Goal: Transaction & Acquisition: Purchase product/service

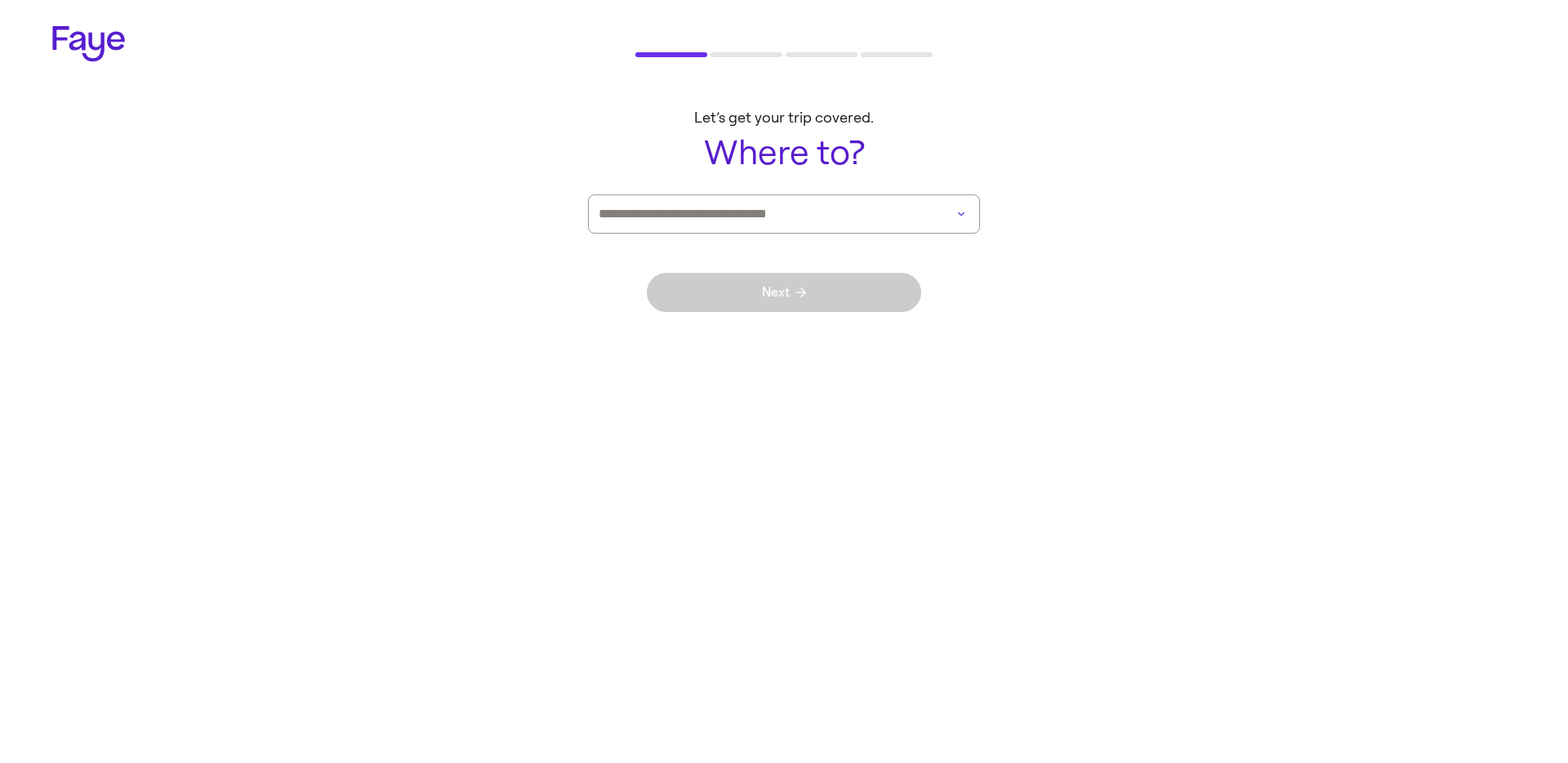
click at [697, 215] on input at bounding box center [761, 214] width 325 height 38
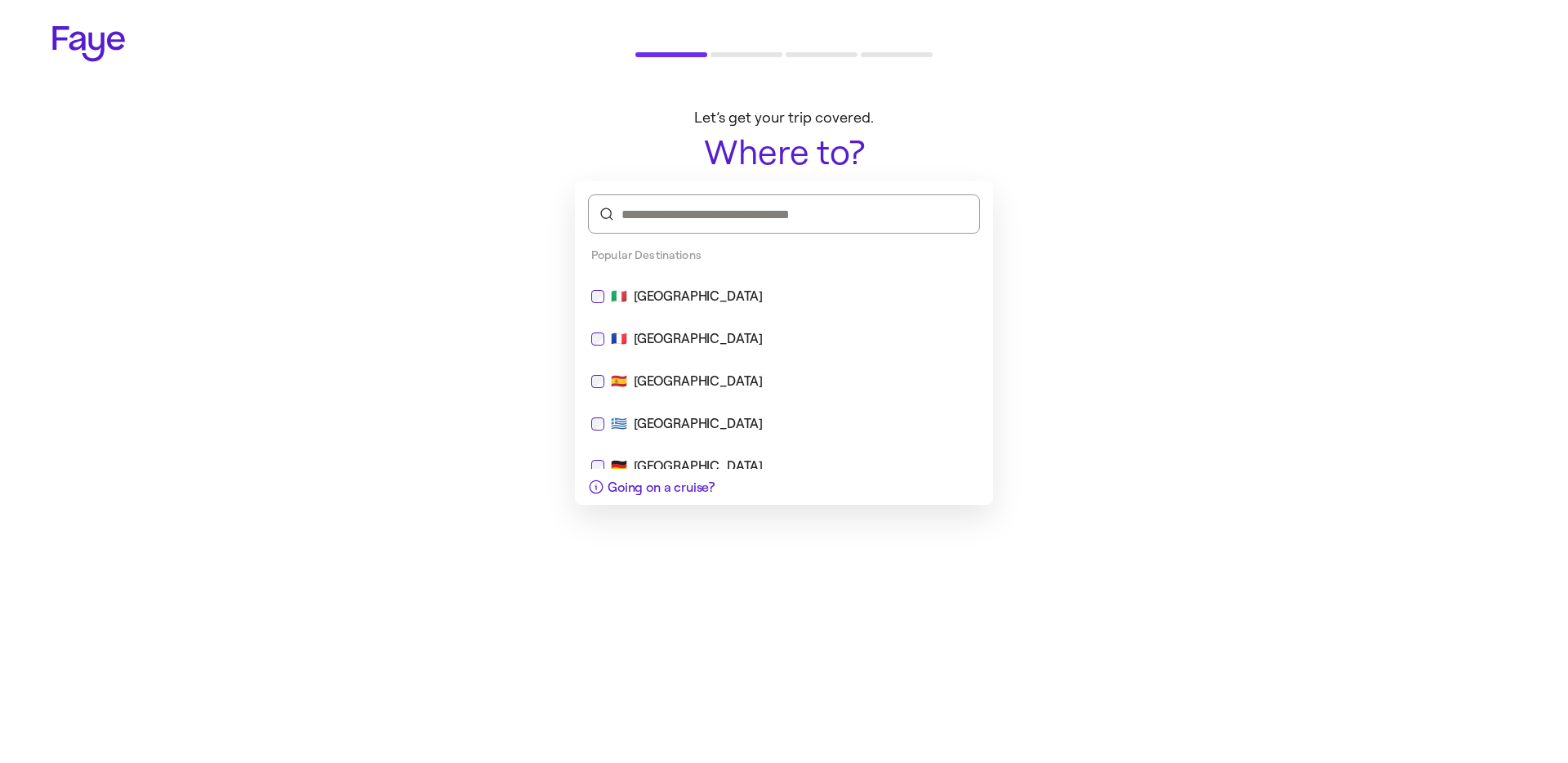
click at [783, 349] on div "🇫🇷 [GEOGRAPHIC_DATA]" at bounding box center [784, 339] width 405 height 40
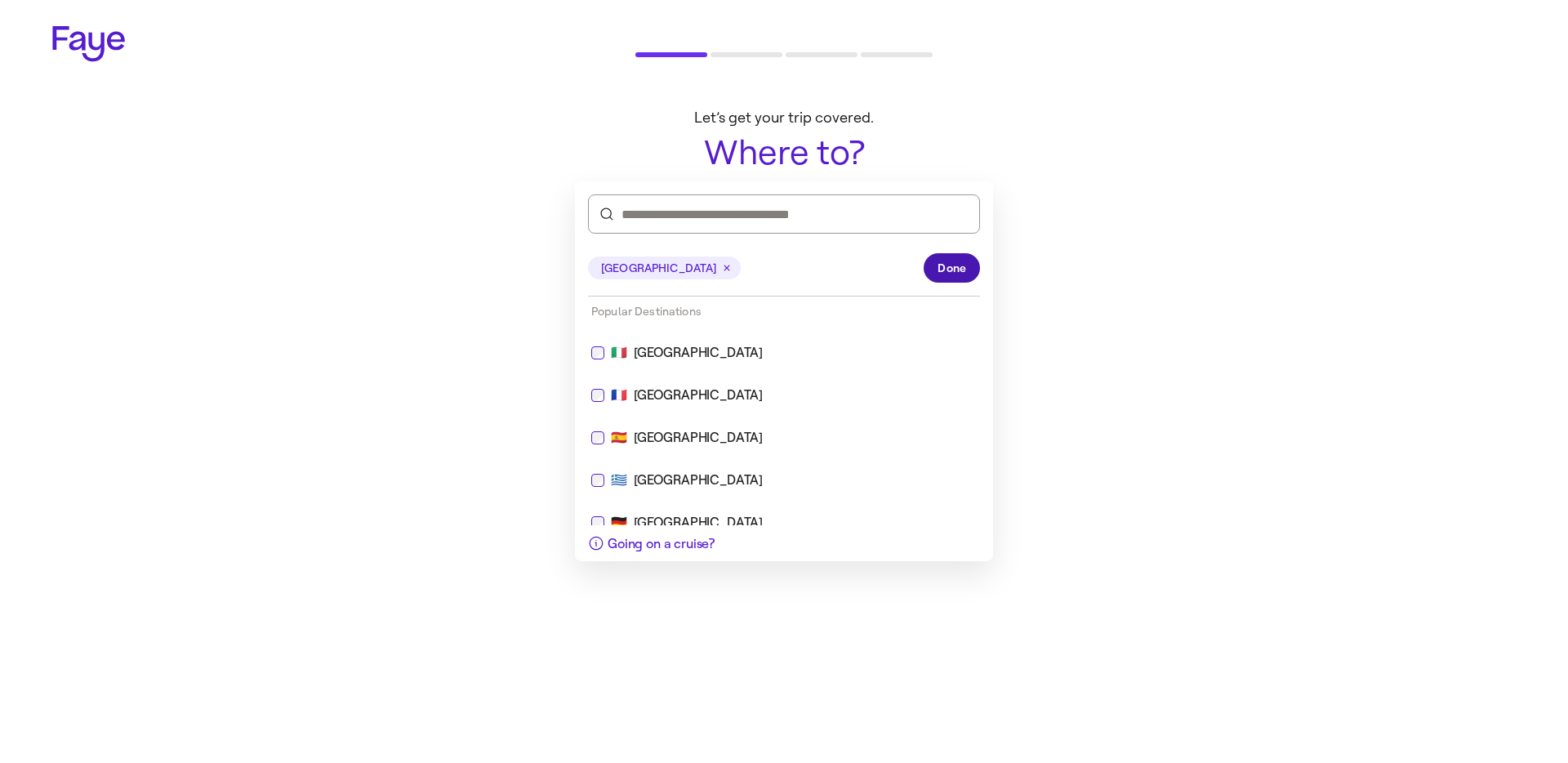
click at [952, 270] on span "Done" at bounding box center [952, 268] width 28 height 17
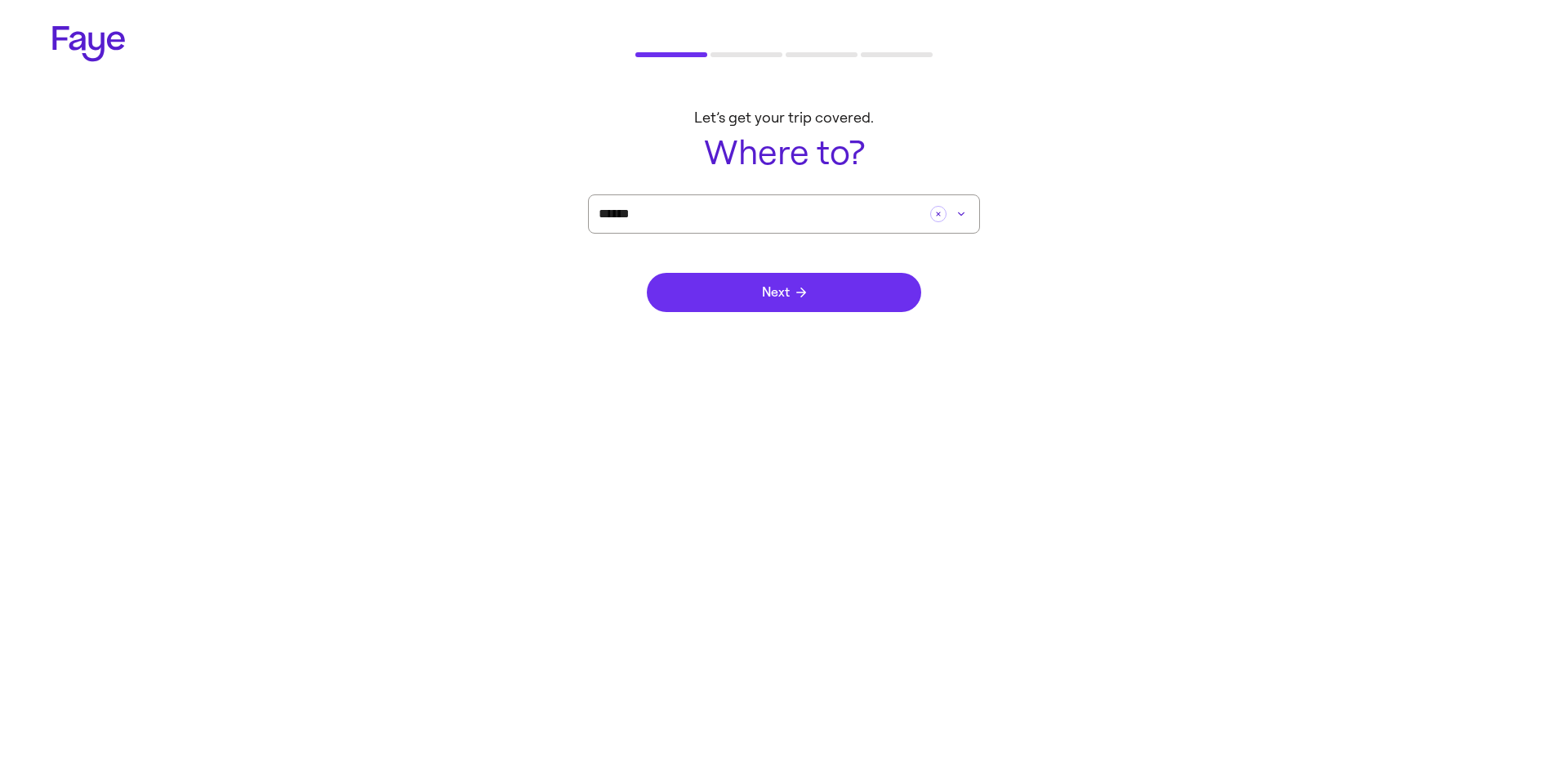
click at [863, 303] on button "Next" at bounding box center [784, 293] width 275 height 40
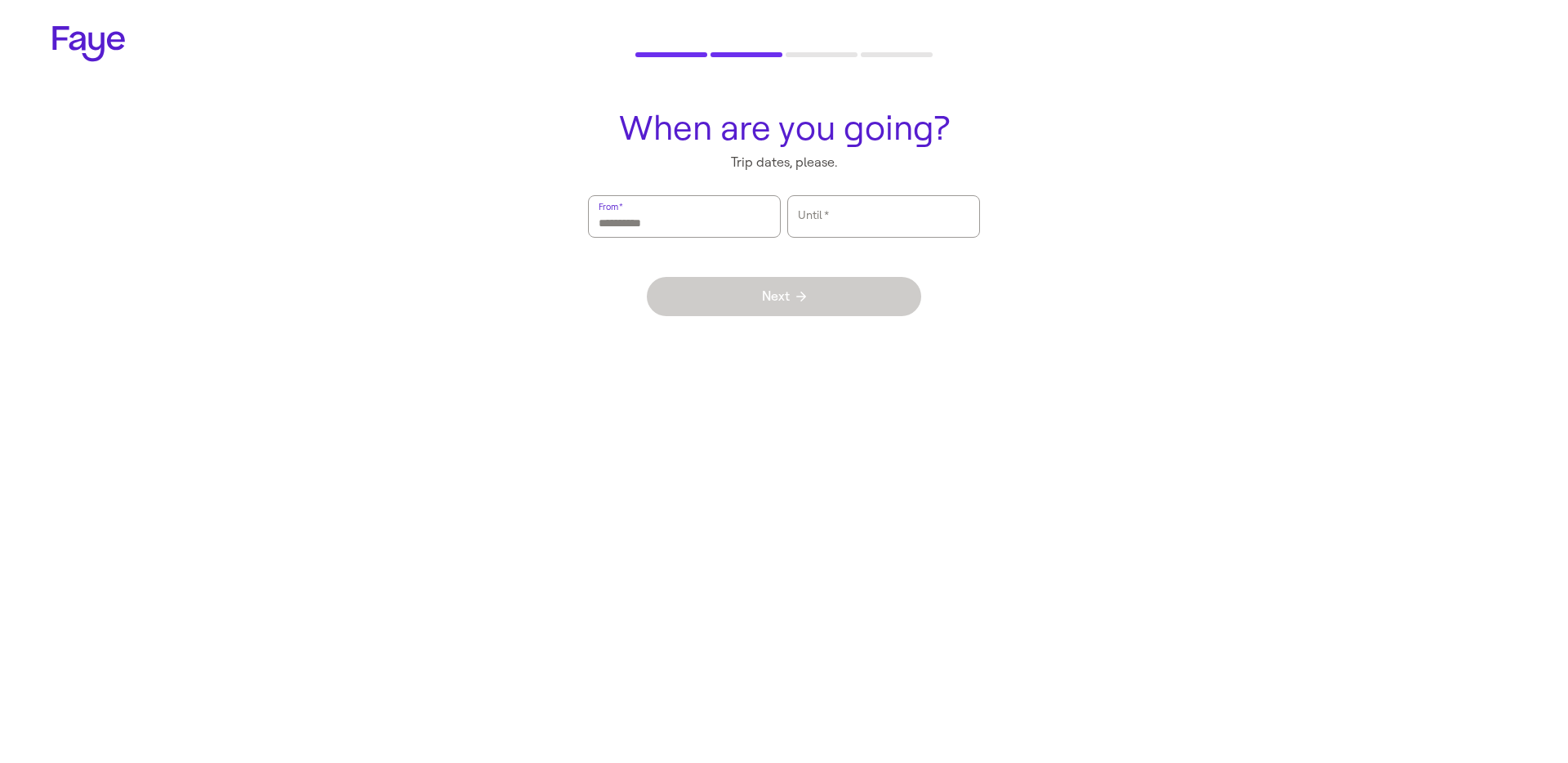
click at [669, 207] on input "From   *" at bounding box center [684, 216] width 172 height 38
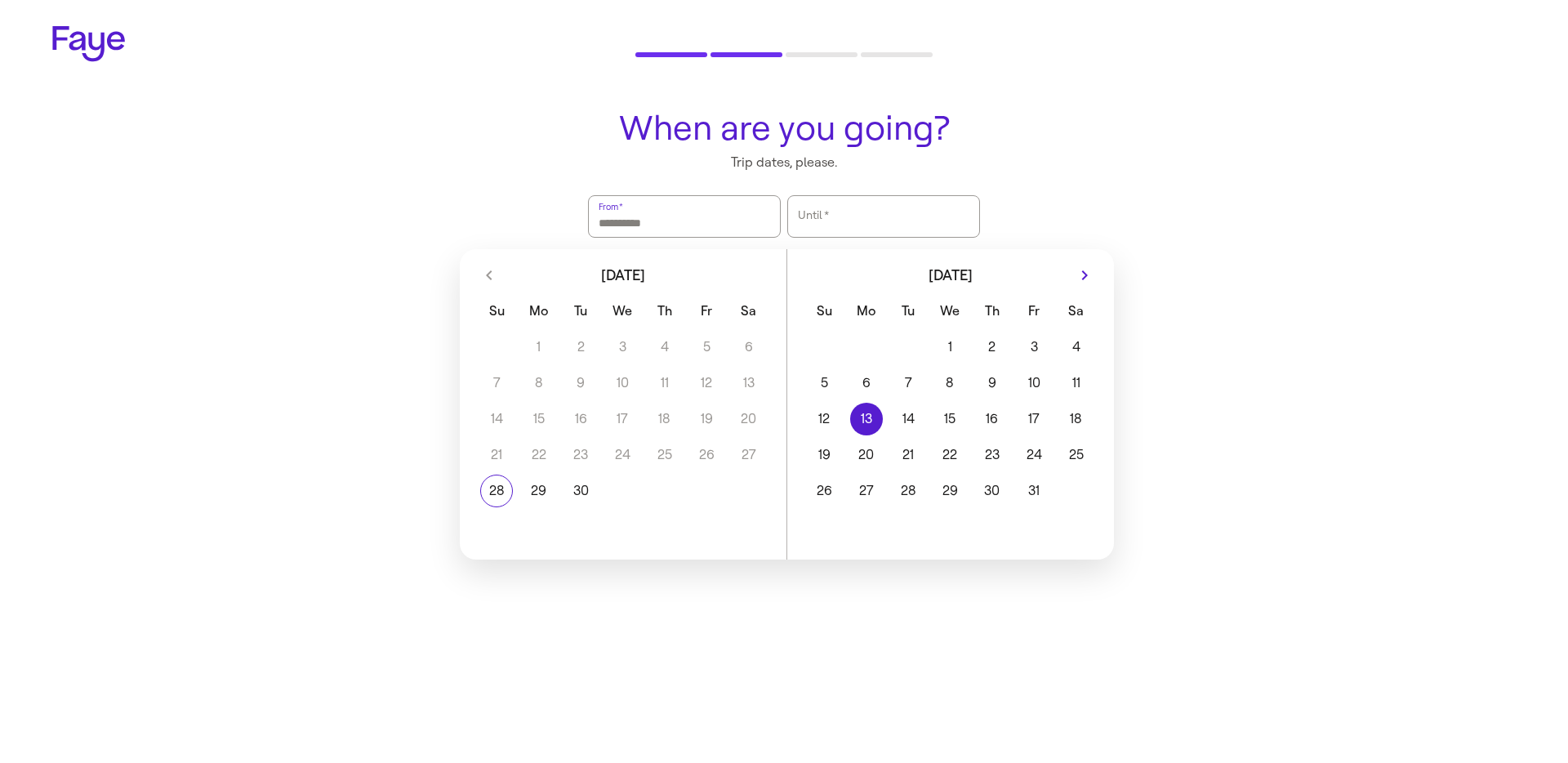
click at [868, 416] on button "13" at bounding box center [866, 419] width 42 height 33
click at [880, 453] on button "20" at bounding box center [866, 455] width 42 height 33
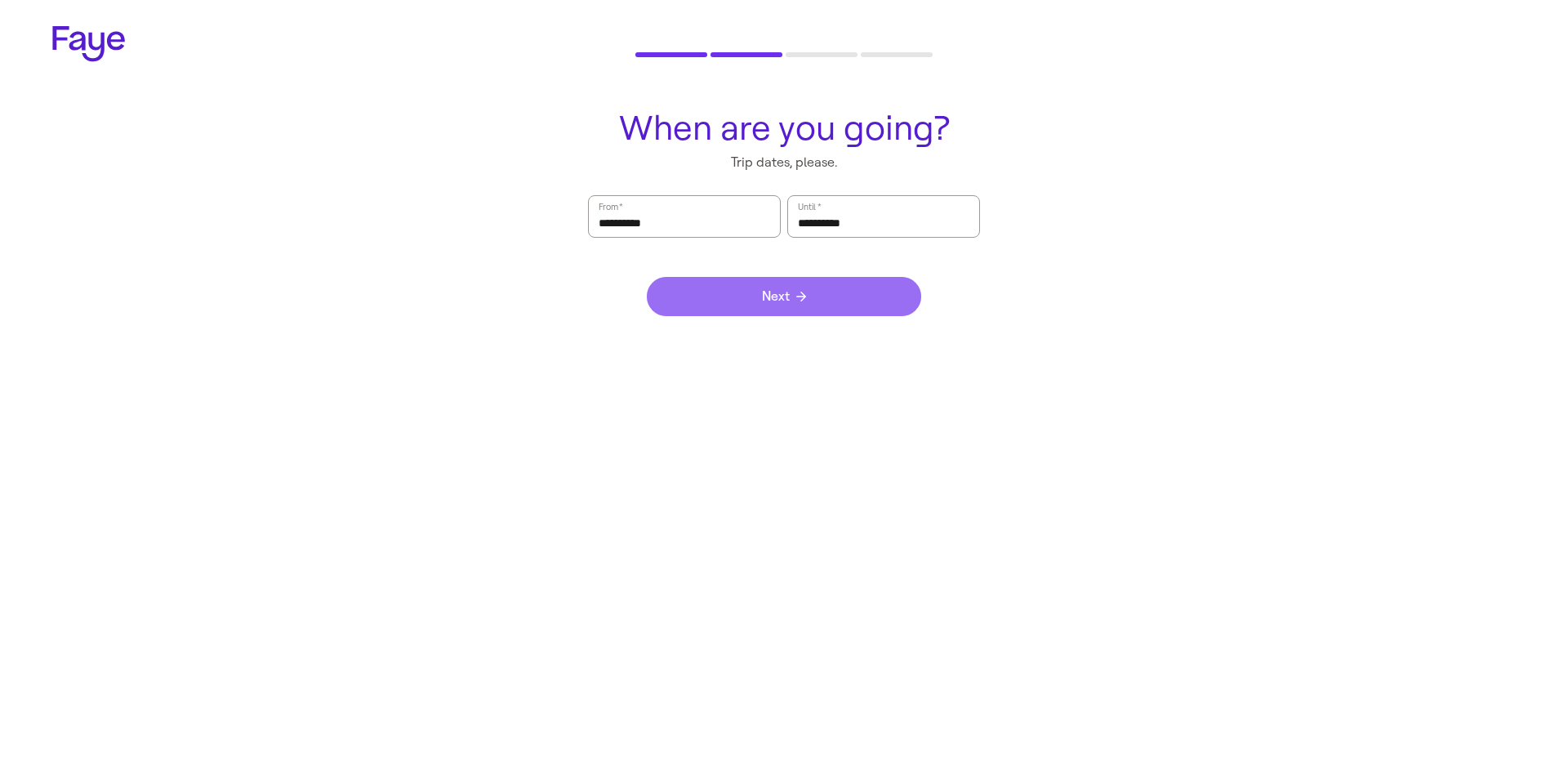
click at [830, 289] on button "Next" at bounding box center [784, 297] width 275 height 40
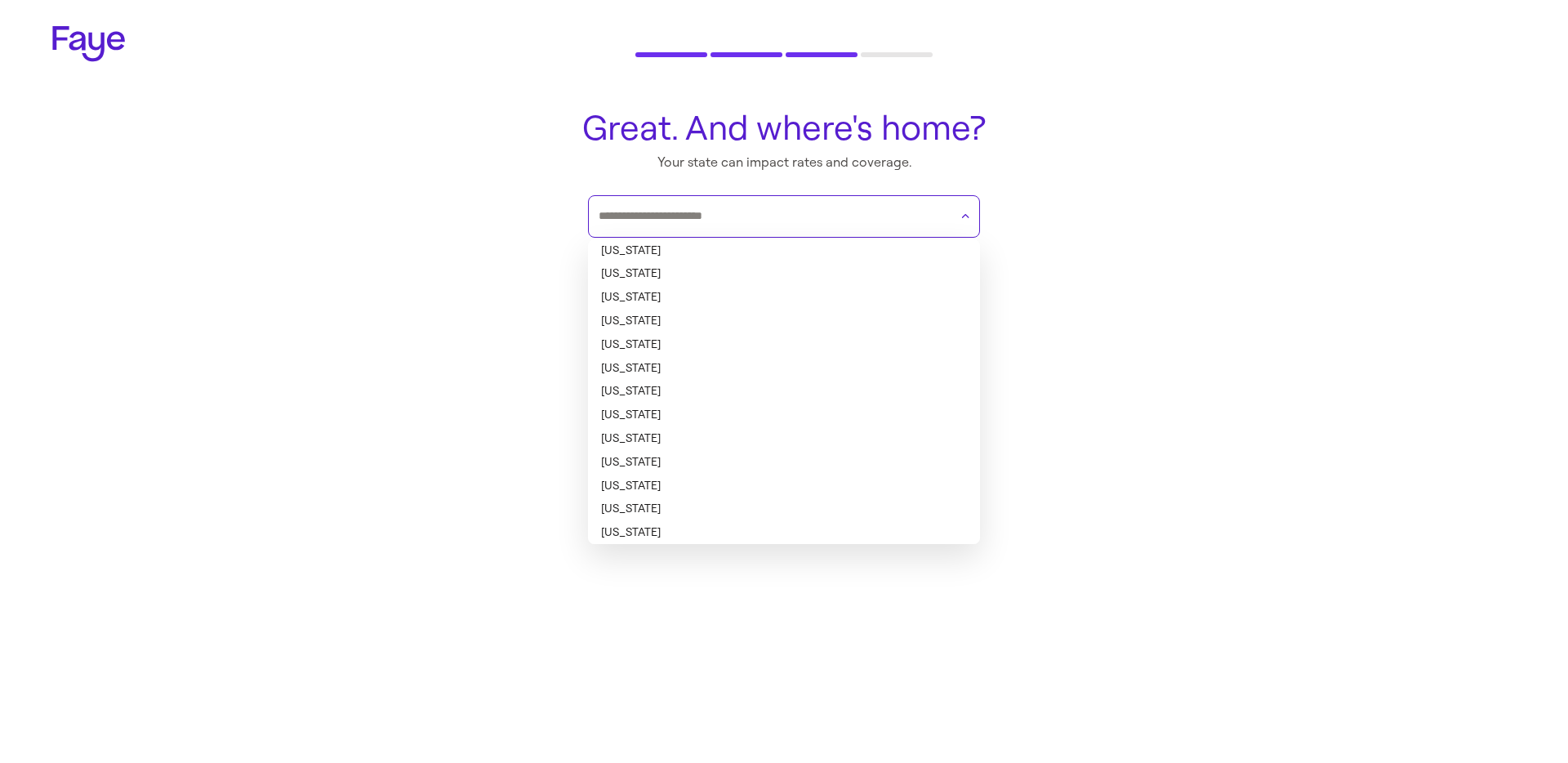
click at [714, 212] on input "text" at bounding box center [773, 216] width 350 height 25
click at [749, 382] on li "[US_STATE]" at bounding box center [784, 391] width 392 height 24
type input "**********"
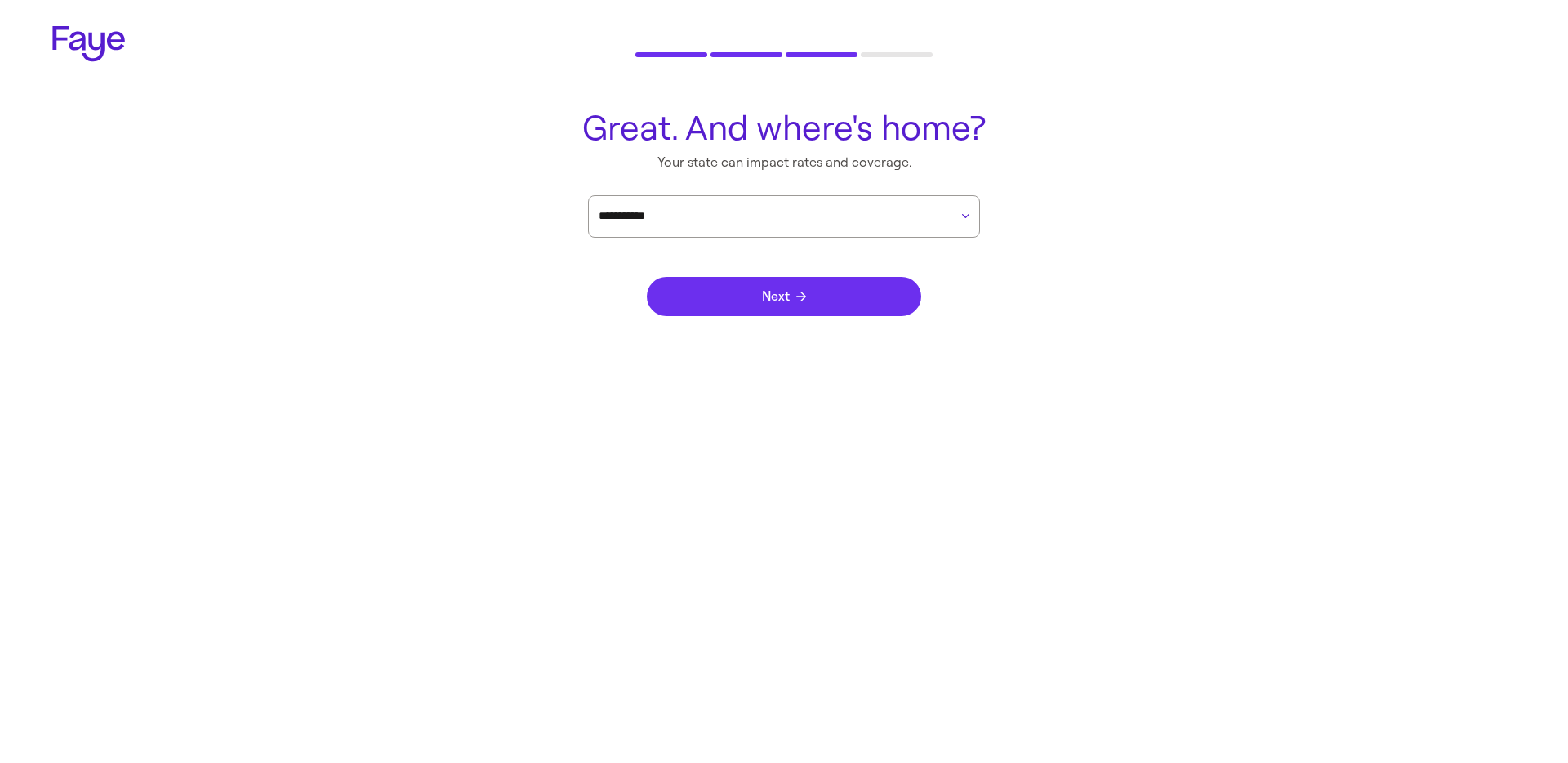
click at [795, 299] on span "Next" at bounding box center [784, 297] width 44 height 13
